Goal: Task Accomplishment & Management: Manage account settings

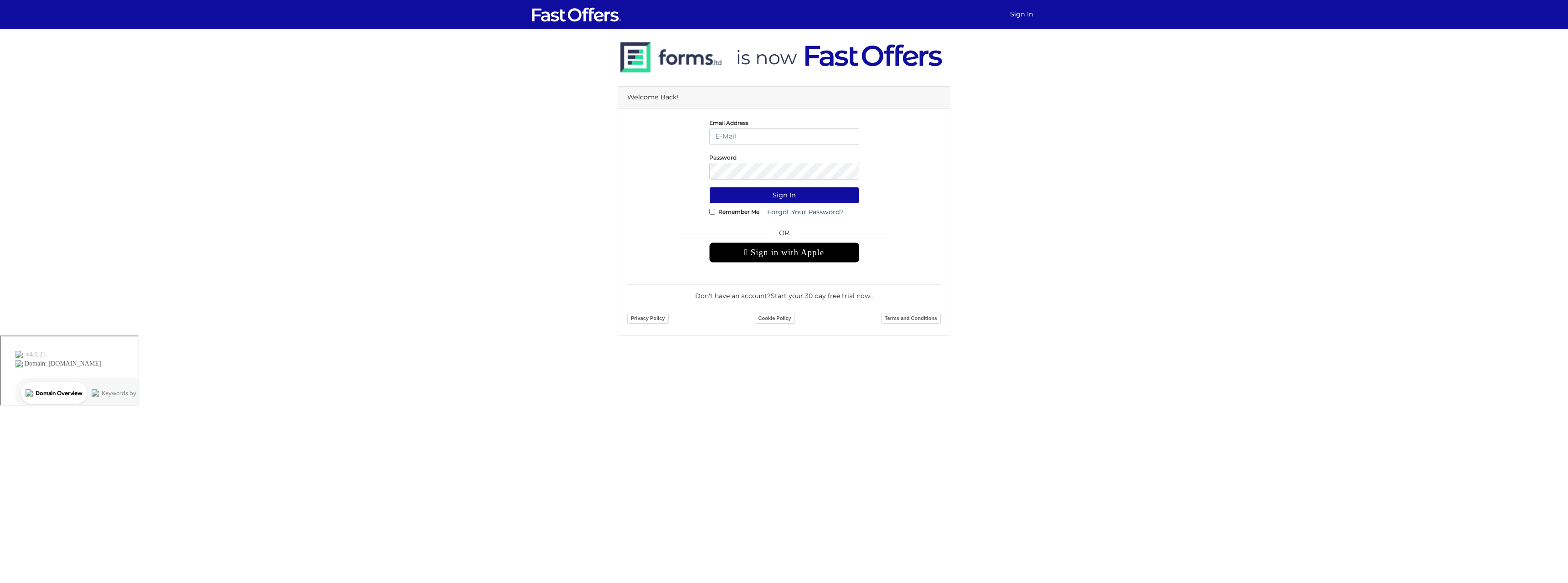
type input "[EMAIL_ADDRESS][DOMAIN_NAME]"
click at [709, 187] on button "Sign In" at bounding box center [784, 195] width 150 height 17
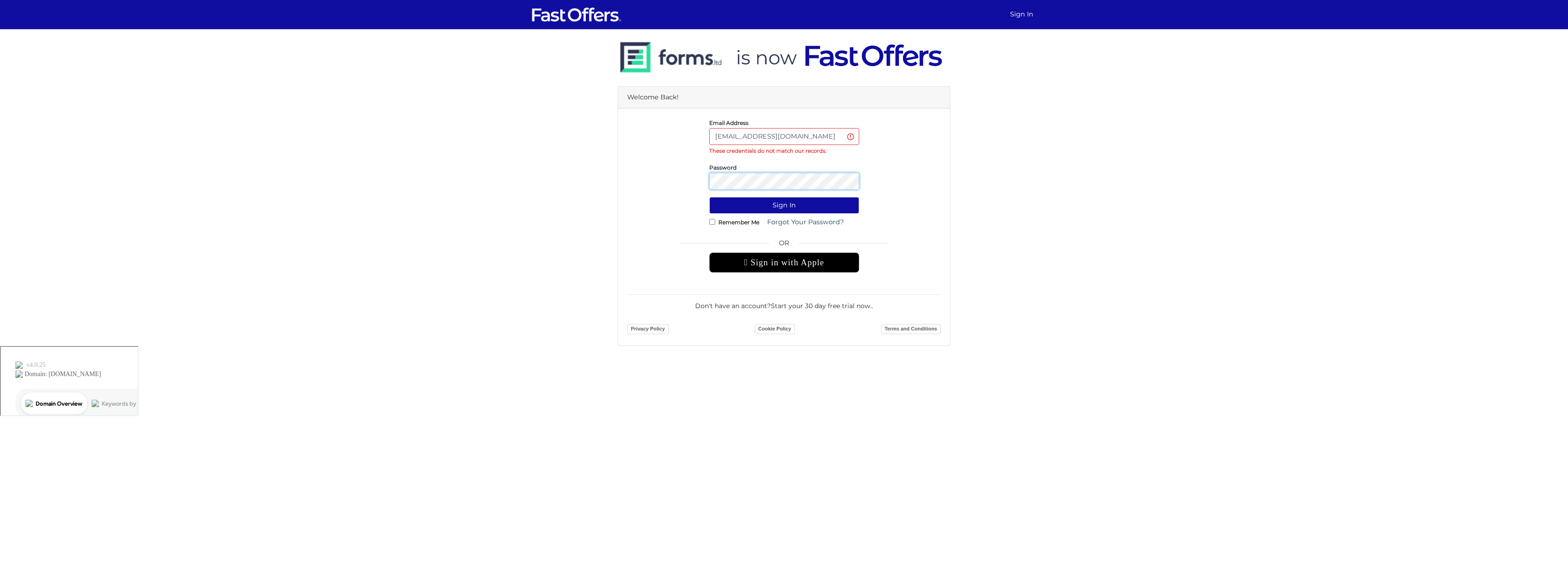
click at [709, 197] on button "Sign In" at bounding box center [784, 205] width 150 height 17
click at [786, 225] on link "Forgot Your Password?" at bounding box center [805, 222] width 88 height 17
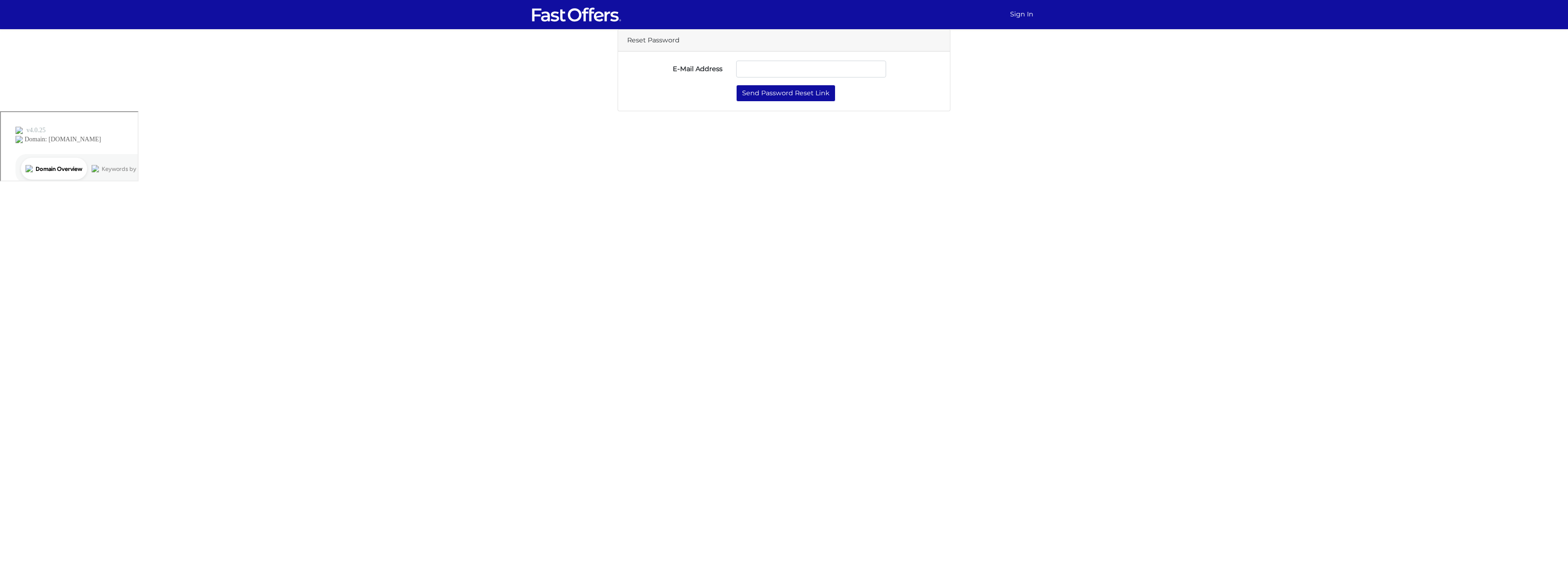
click at [765, 74] on input "E-Mail Address" at bounding box center [811, 69] width 150 height 17
type input "[EMAIL_ADDRESS][DOMAIN_NAME]"
click at [794, 97] on button "Send Password Reset Link" at bounding box center [785, 93] width 99 height 17
click at [775, 72] on input "E-Mail Address" at bounding box center [811, 69] width 150 height 17
type input "[EMAIL_ADDRESS][DOMAIN_NAME]"
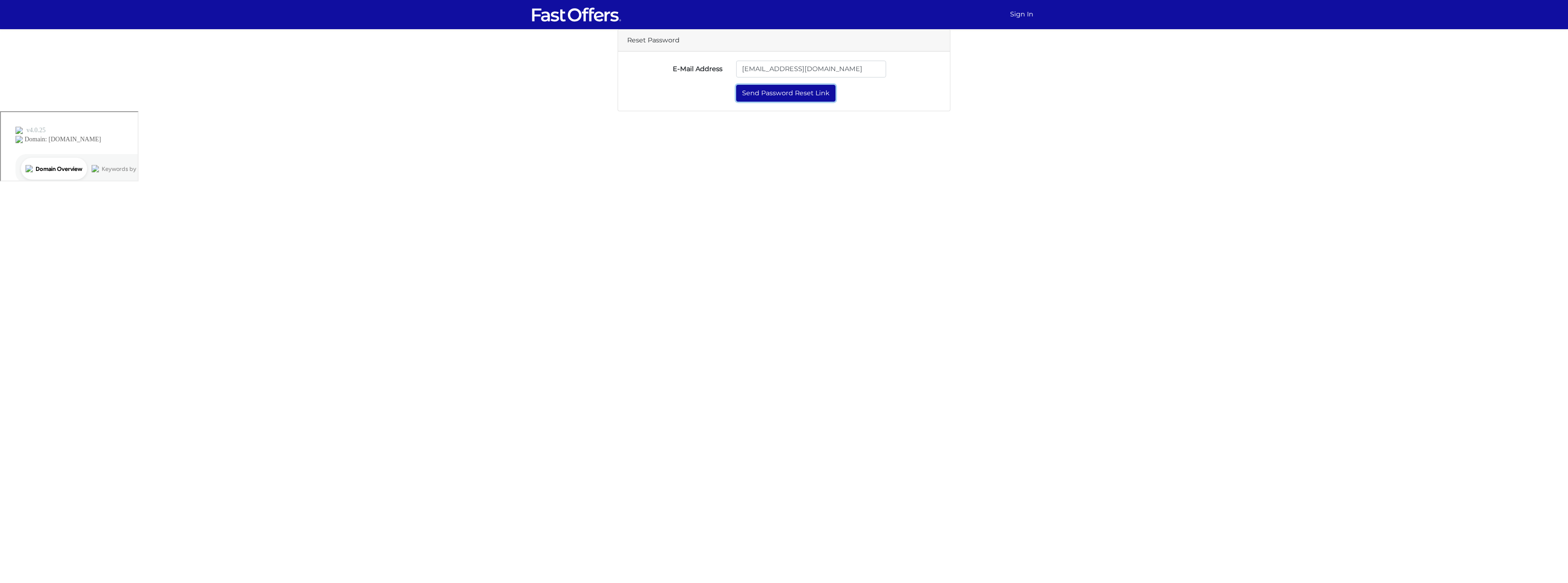
click at [783, 95] on button "Send Password Reset Link" at bounding box center [785, 93] width 99 height 17
